Goal: Check status

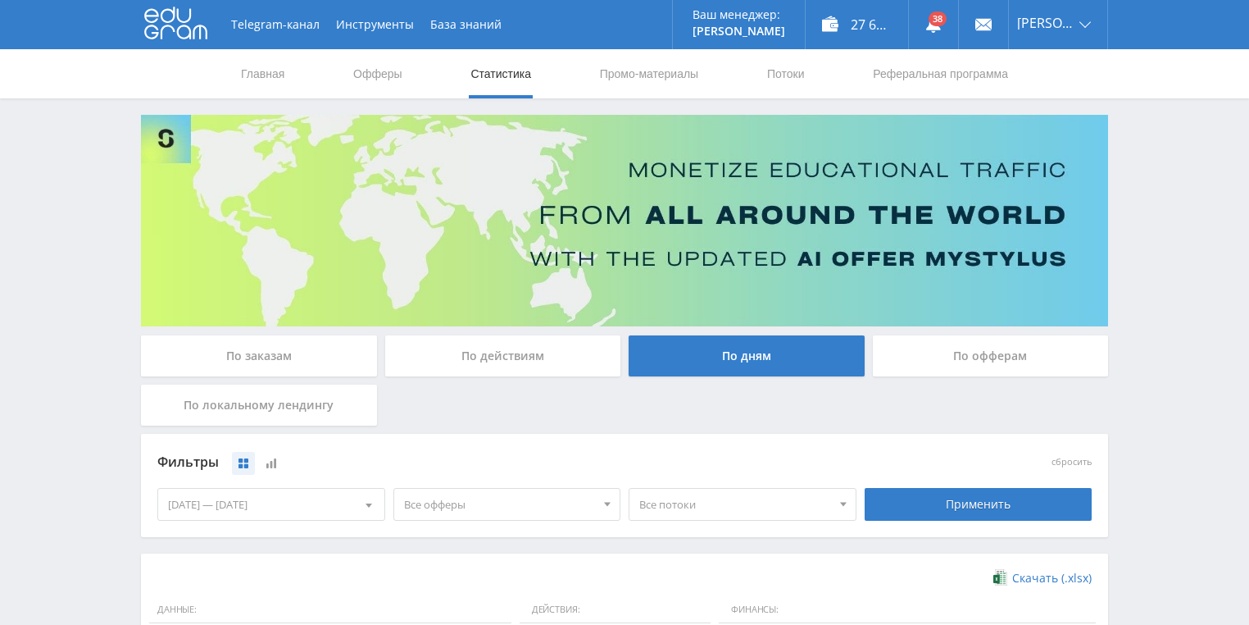
scroll to position [447, 0]
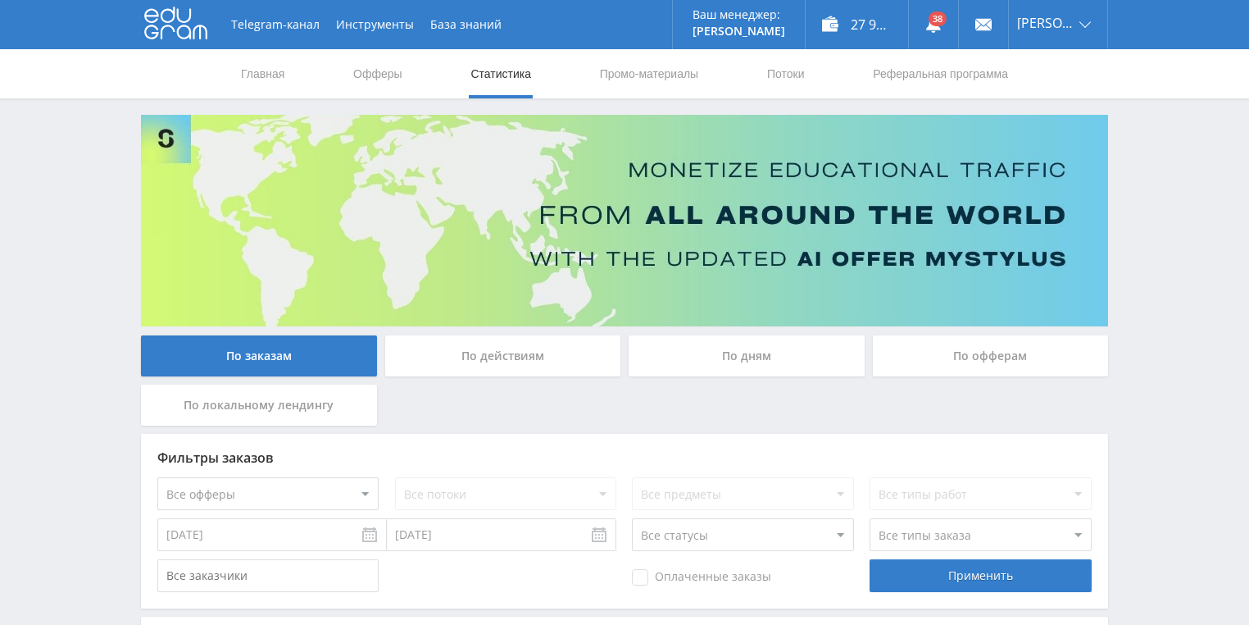
click at [499, 359] on div "По действиям" at bounding box center [503, 355] width 236 height 41
click at [0, 0] on input "По действиям" at bounding box center [0, 0] width 0 height 0
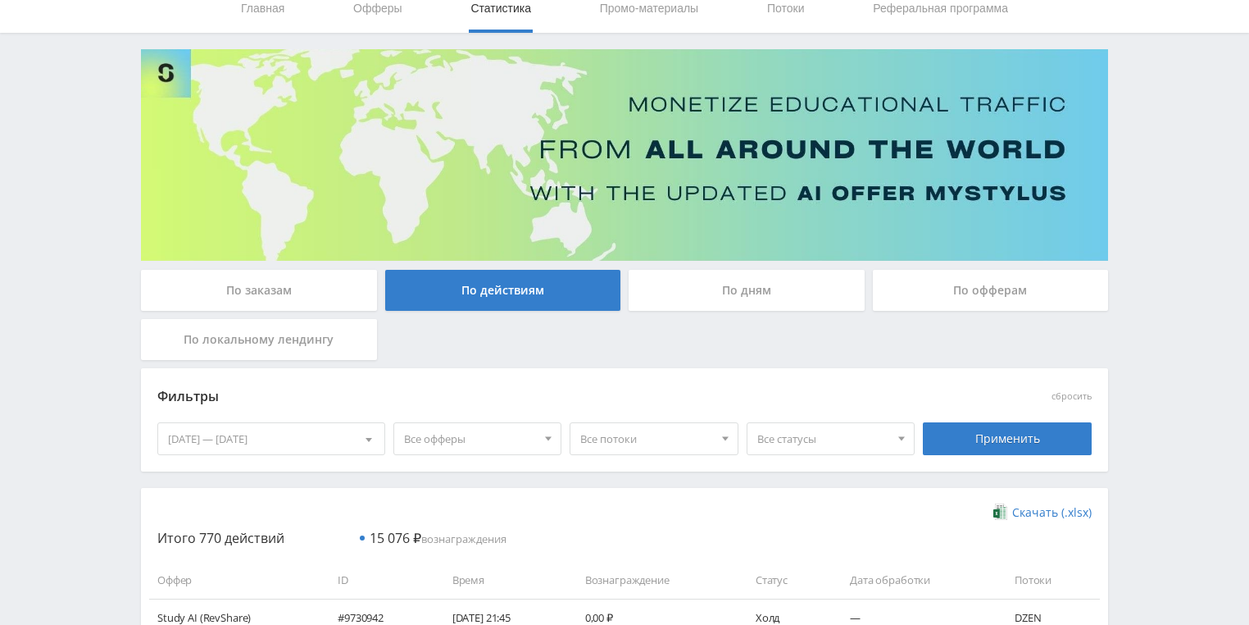
click at [705, 295] on div "По дням" at bounding box center [747, 290] width 236 height 41
click at [0, 0] on input "По дням" at bounding box center [0, 0] width 0 height 0
